Goal: Transaction & Acquisition: Book appointment/travel/reservation

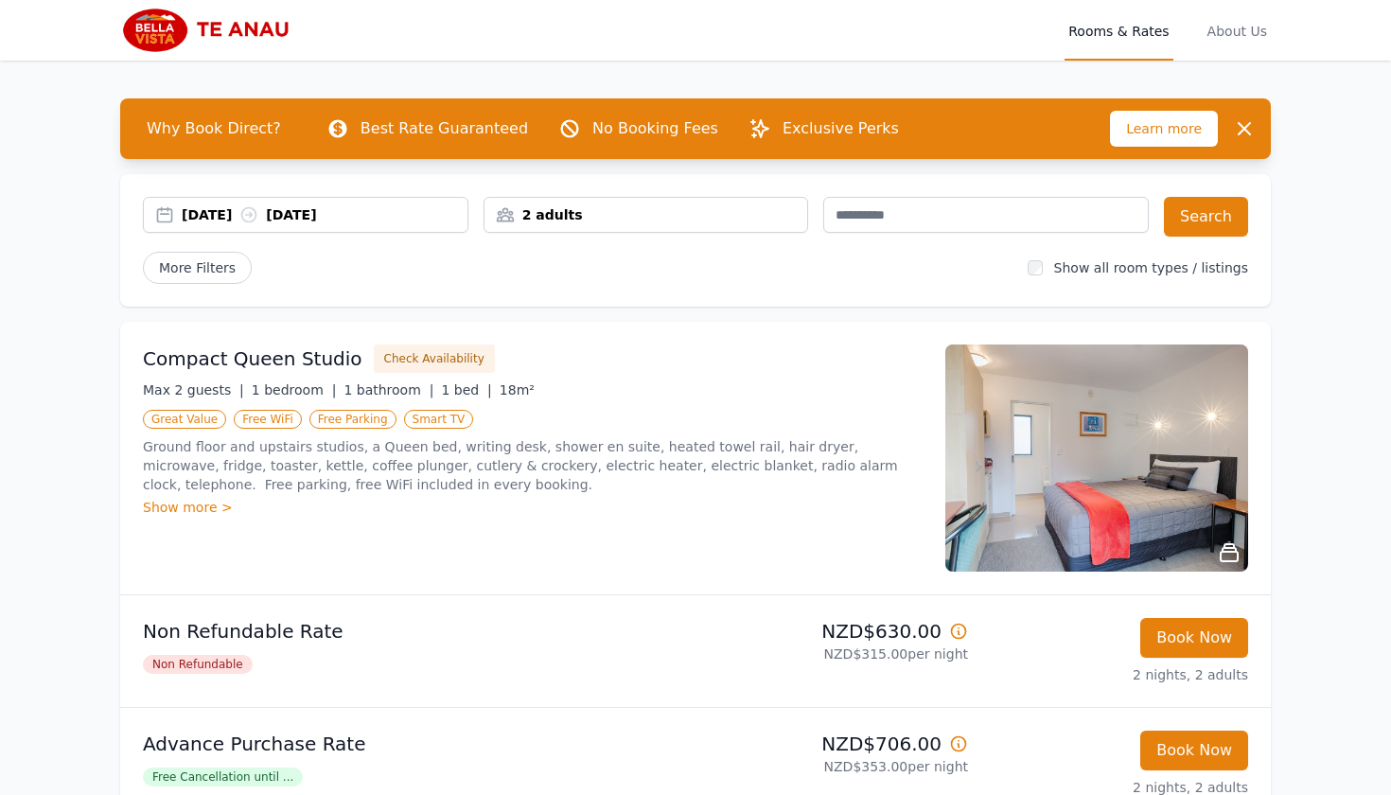
click at [537, 207] on div "2 adults" at bounding box center [646, 214] width 324 height 19
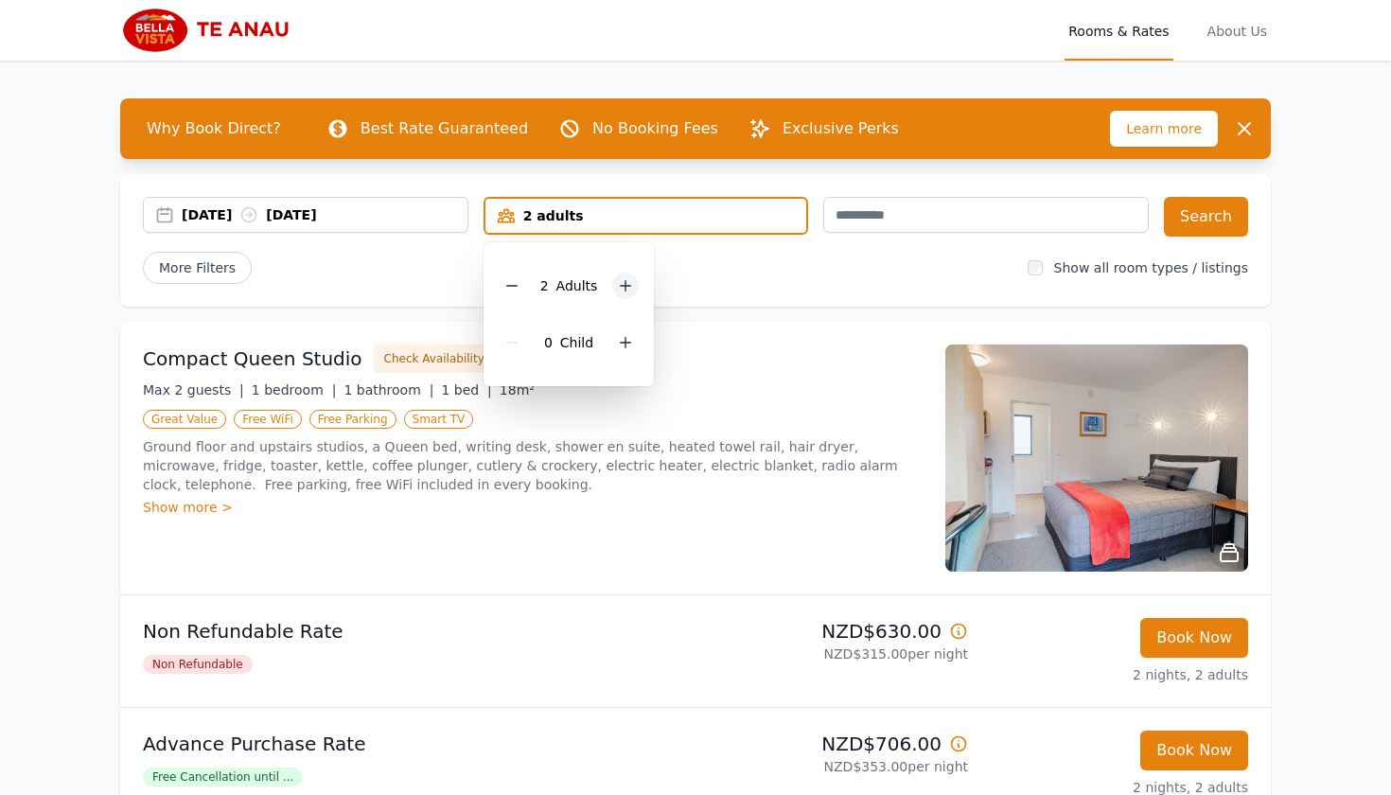
click at [618, 292] on icon at bounding box center [625, 285] width 15 height 15
click at [1176, 221] on button "Search" at bounding box center [1206, 217] width 84 height 40
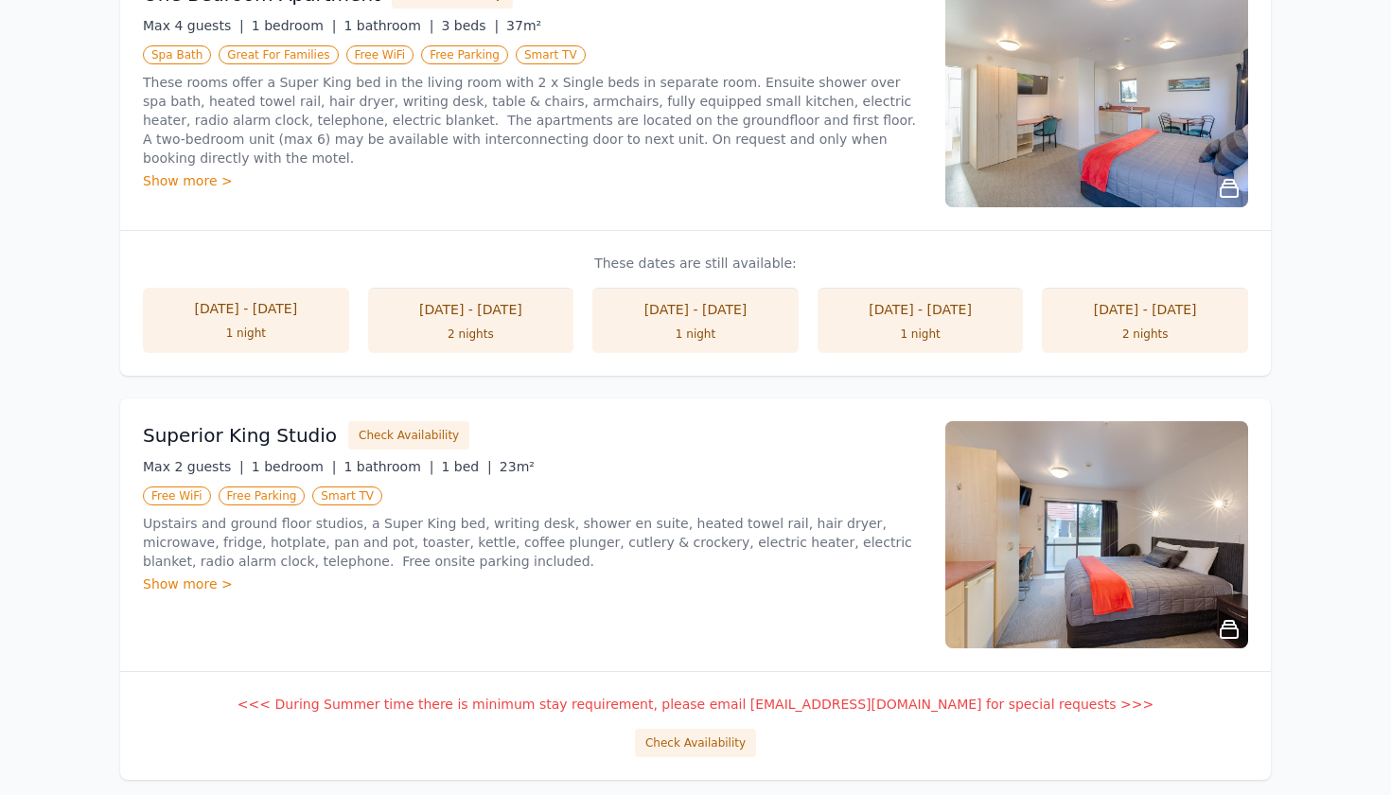
scroll to position [733, 0]
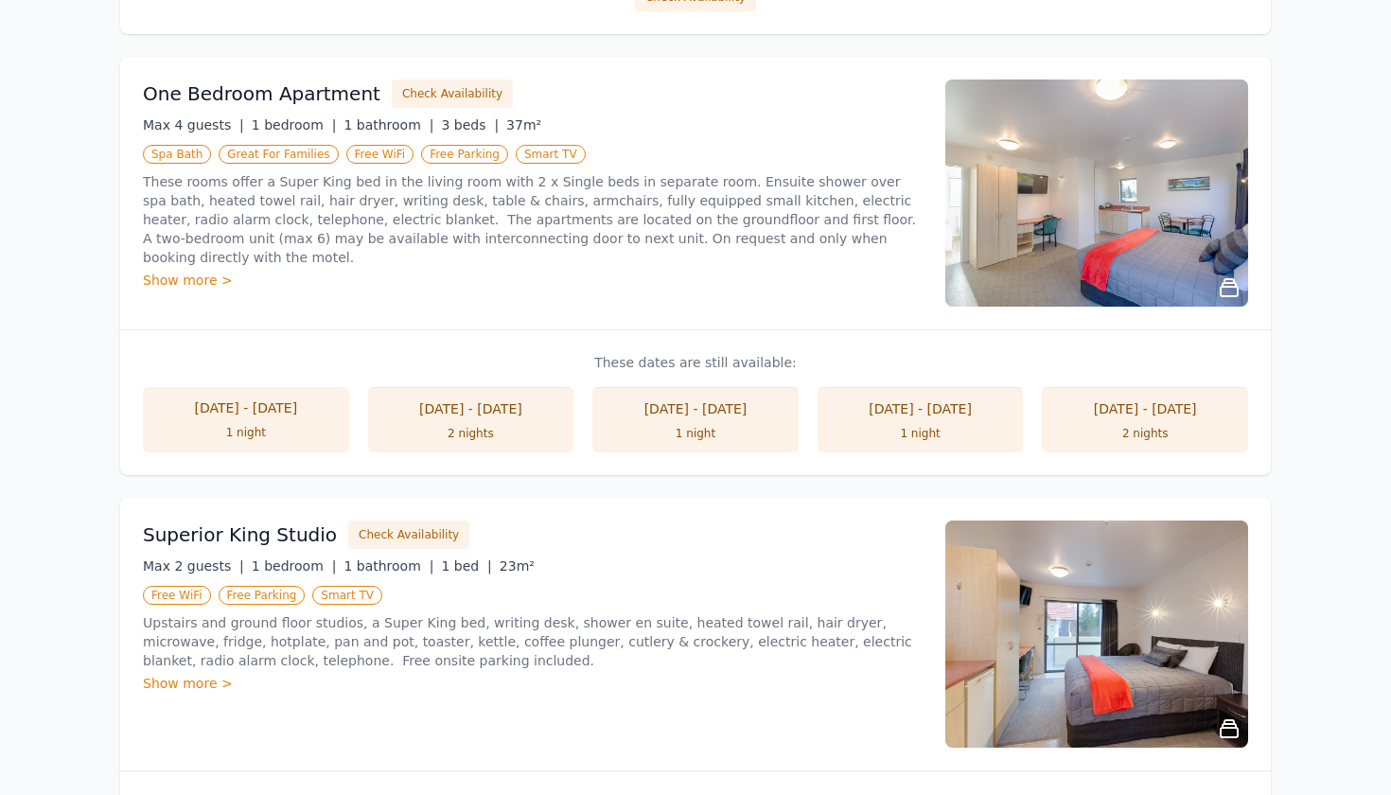
click at [685, 395] on li "[DATE] - [DATE] 1 night" at bounding box center [695, 419] width 206 height 65
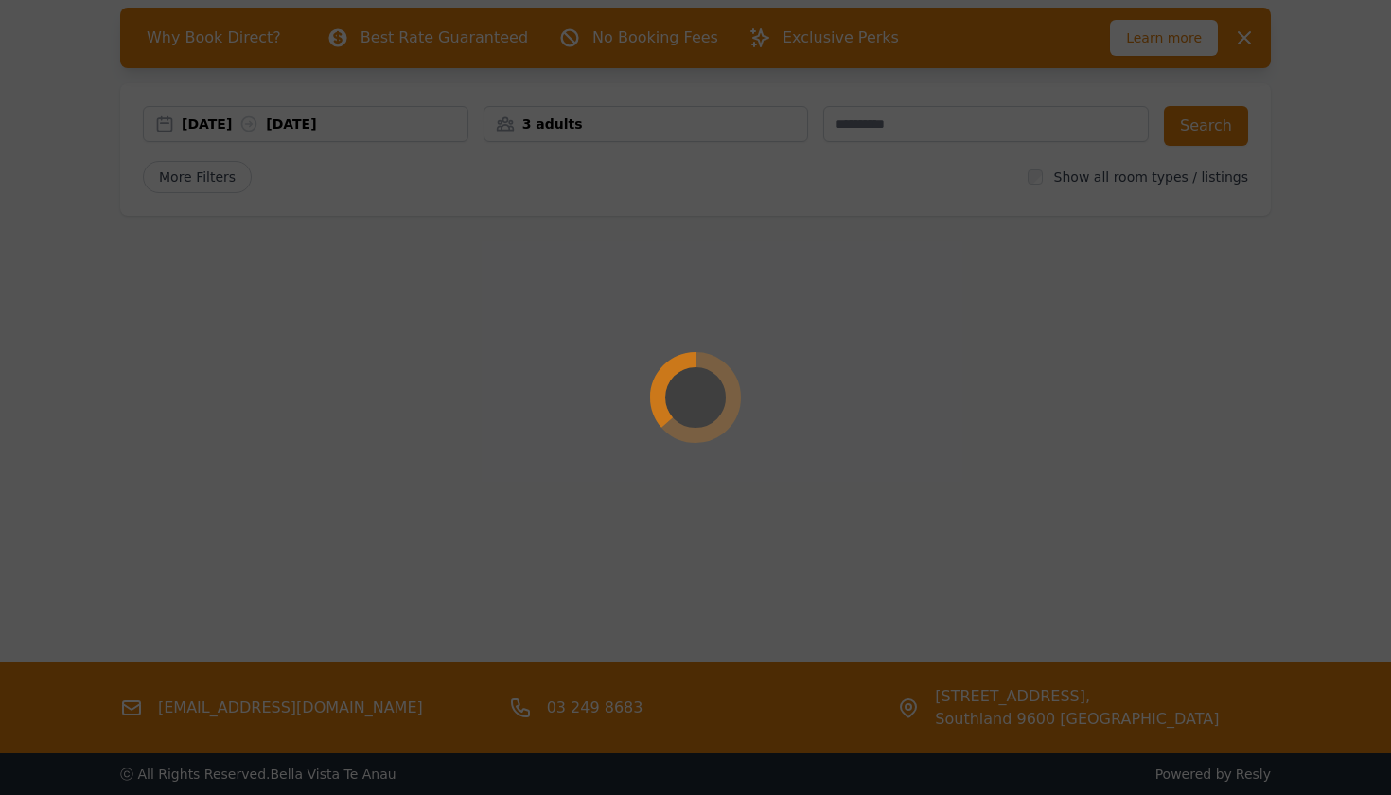
scroll to position [91, 0]
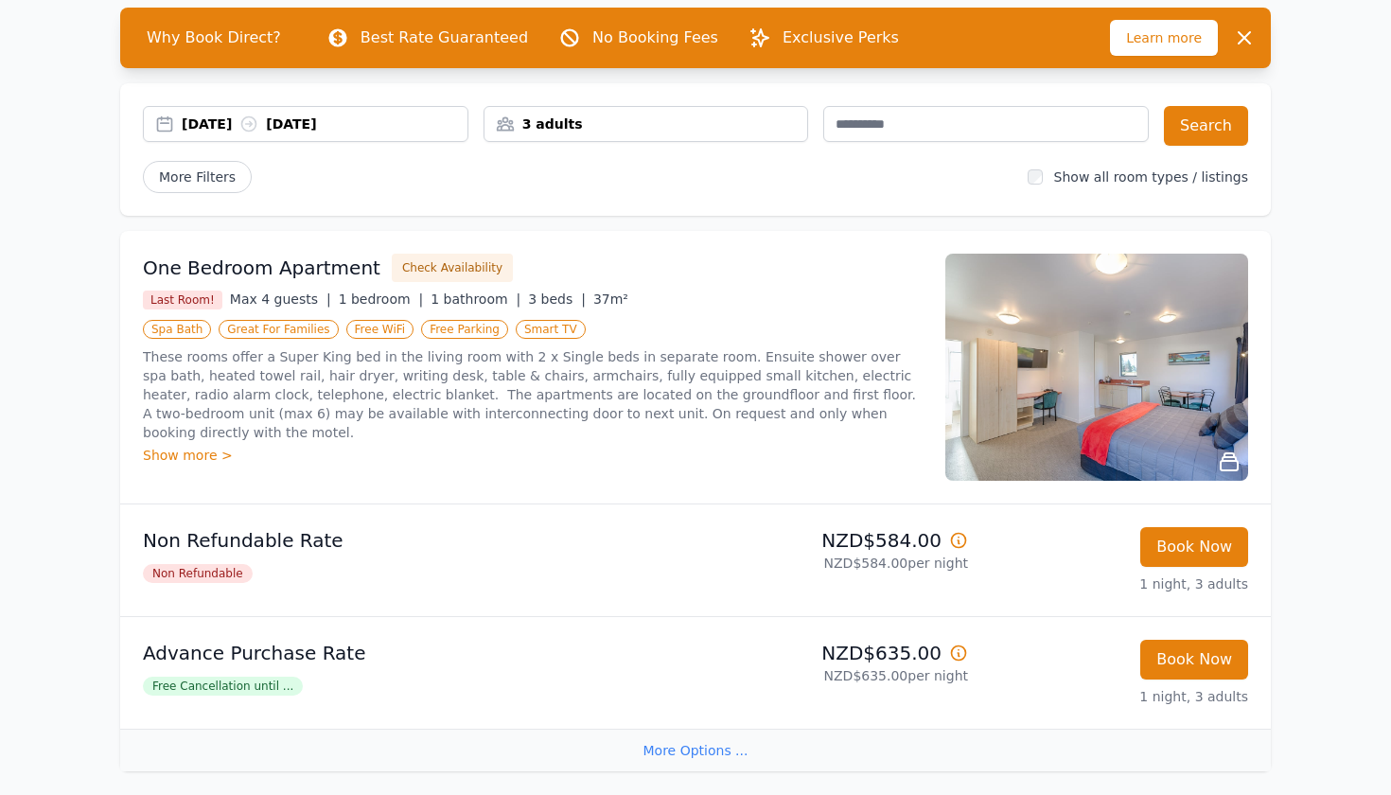
click at [340, 124] on div "[DATE] [DATE]" at bounding box center [325, 123] width 286 height 19
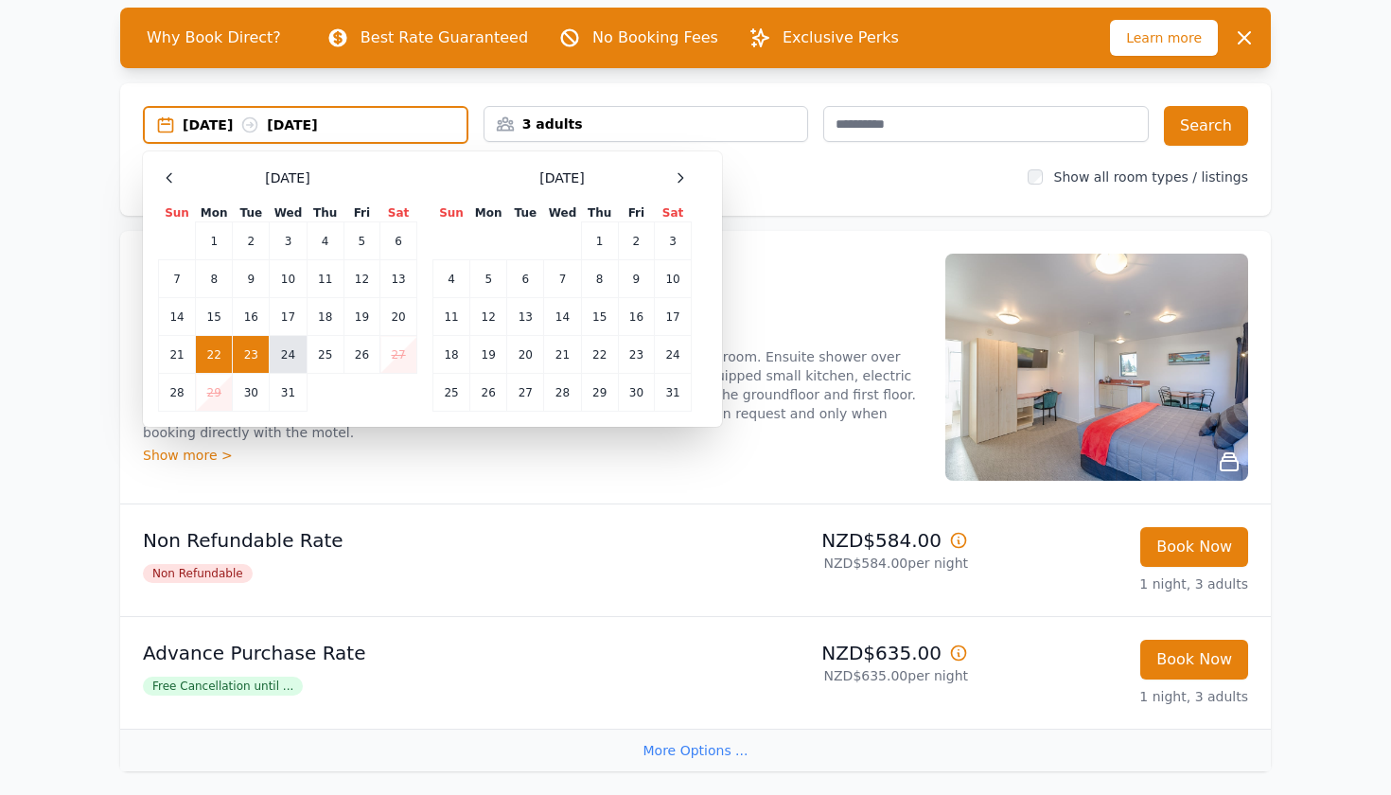
click at [293, 346] on td "24" at bounding box center [288, 355] width 37 height 38
click at [208, 355] on td "22" at bounding box center [214, 355] width 37 height 38
click at [286, 340] on td "24" at bounding box center [288, 355] width 37 height 38
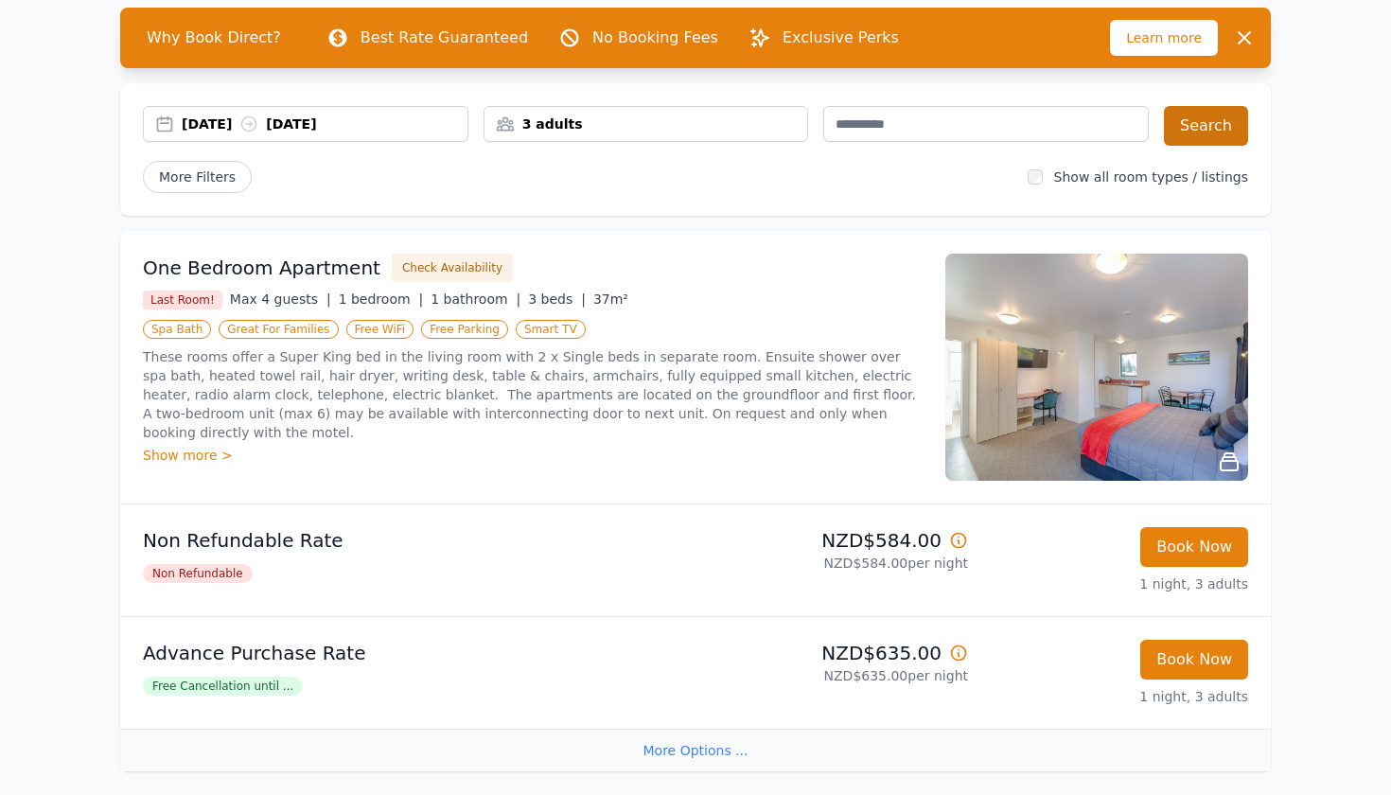
click at [1191, 126] on button "Search" at bounding box center [1206, 126] width 84 height 40
